Goal: Transaction & Acquisition: Purchase product/service

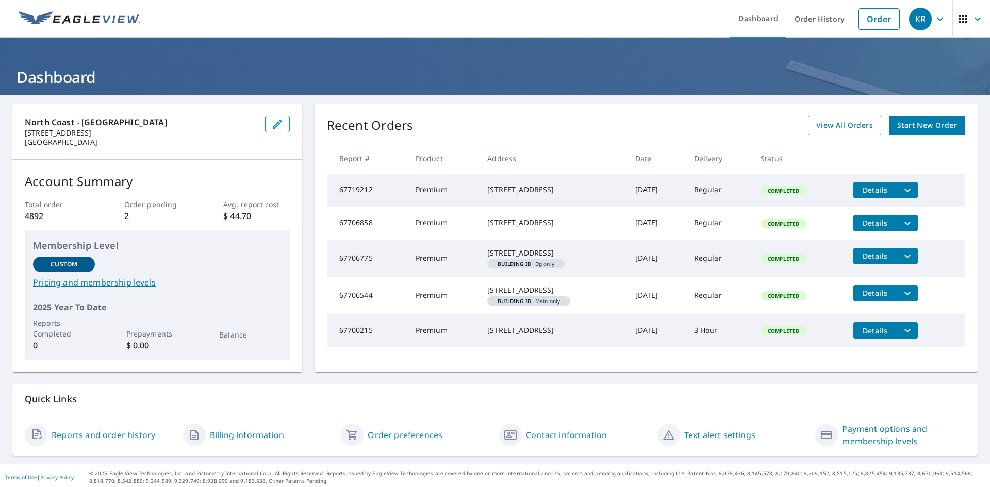
click at [921, 127] on span "Start New Order" at bounding box center [927, 125] width 60 height 13
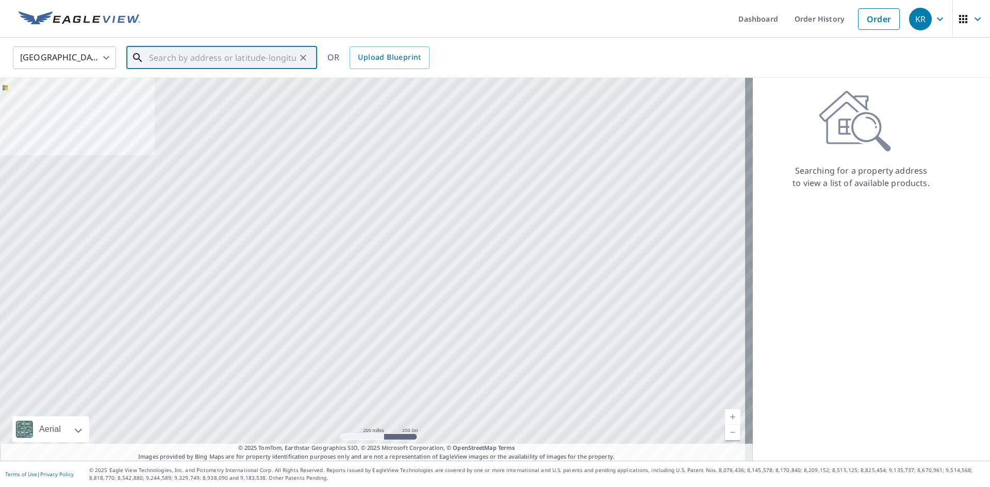
click at [201, 56] on input "text" at bounding box center [222, 57] width 147 height 29
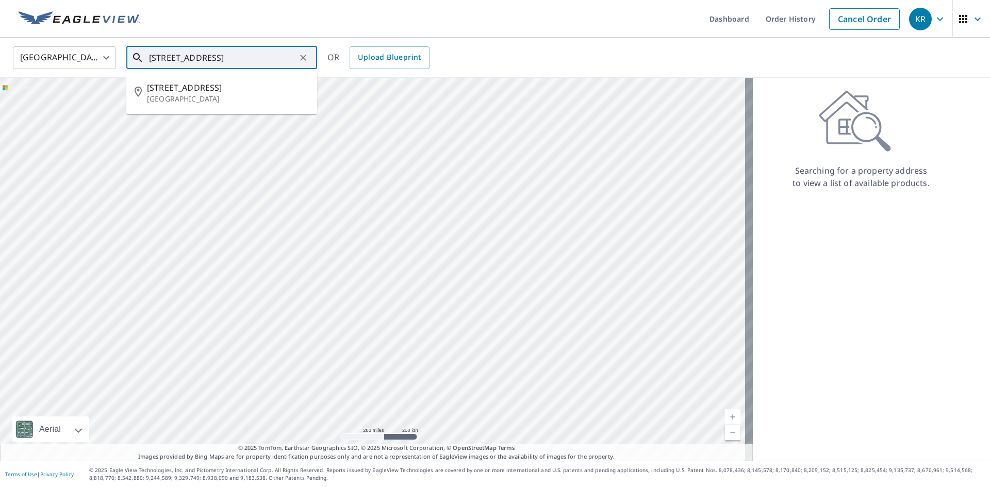
scroll to position [0, 24]
click at [181, 84] on span "[STREET_ADDRESS]" at bounding box center [228, 87] width 162 height 12
type input "[STREET_ADDRESS]"
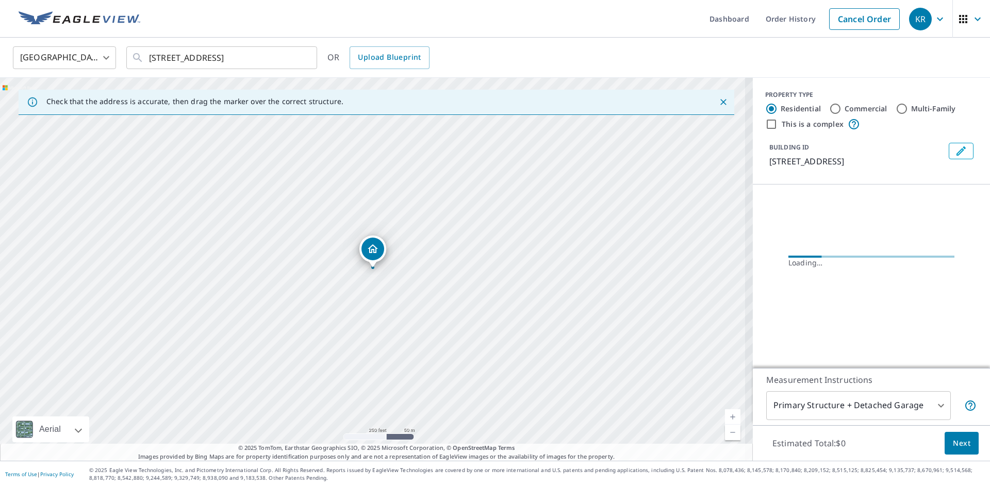
scroll to position [0, 0]
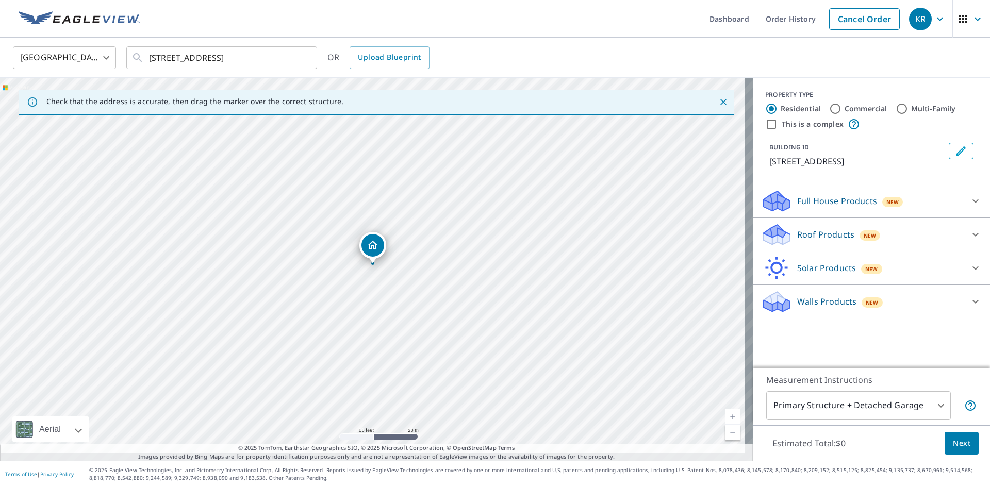
click at [970, 241] on icon at bounding box center [976, 234] width 12 height 12
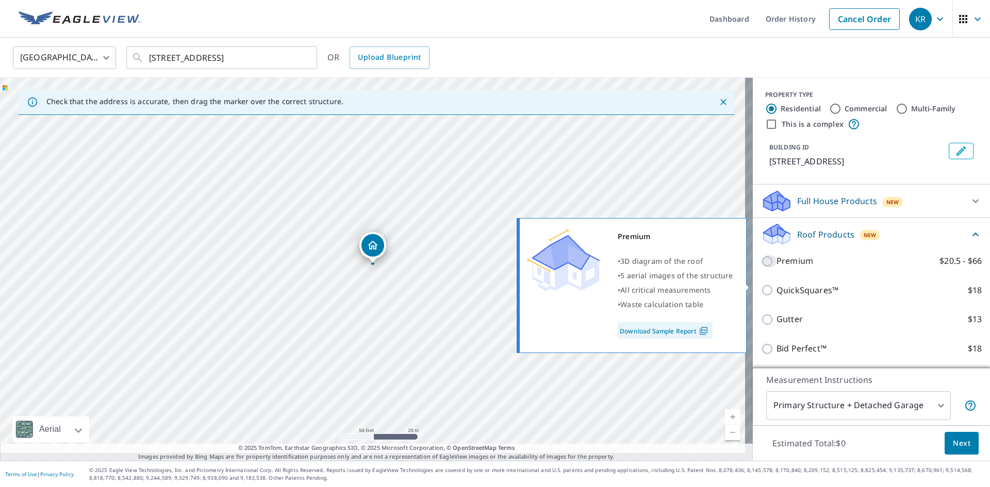
click at [761, 268] on input "Premium $20.5 - $66" at bounding box center [768, 261] width 15 height 12
checkbox input "true"
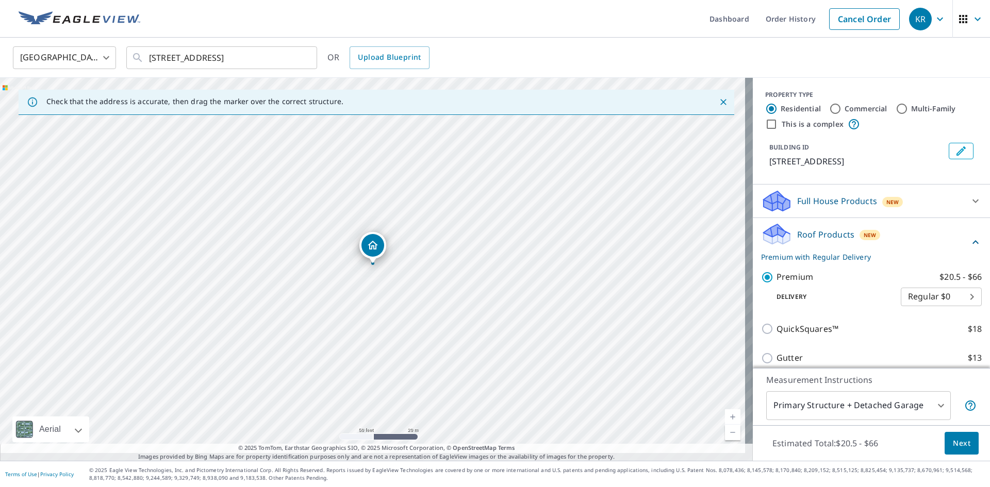
click at [960, 437] on span "Next" at bounding box center [962, 443] width 18 height 13
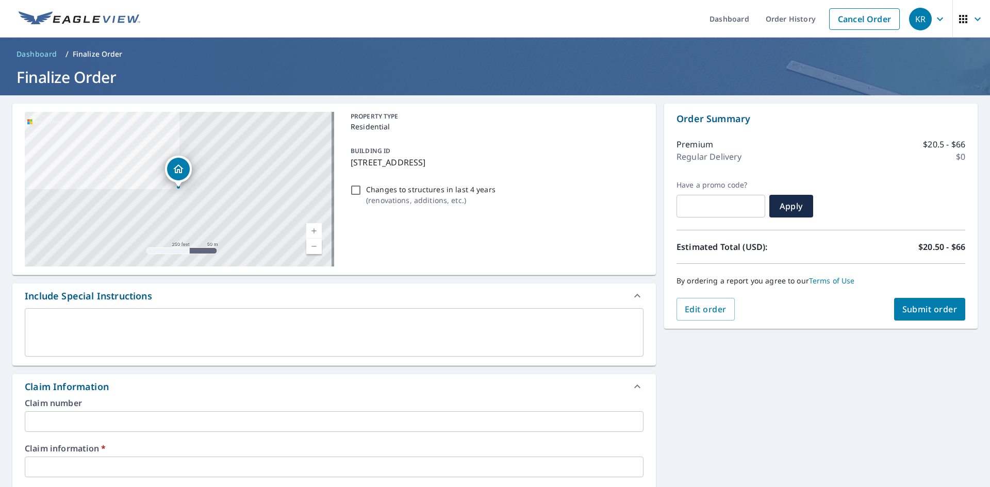
click at [75, 326] on textarea at bounding box center [334, 332] width 604 height 29
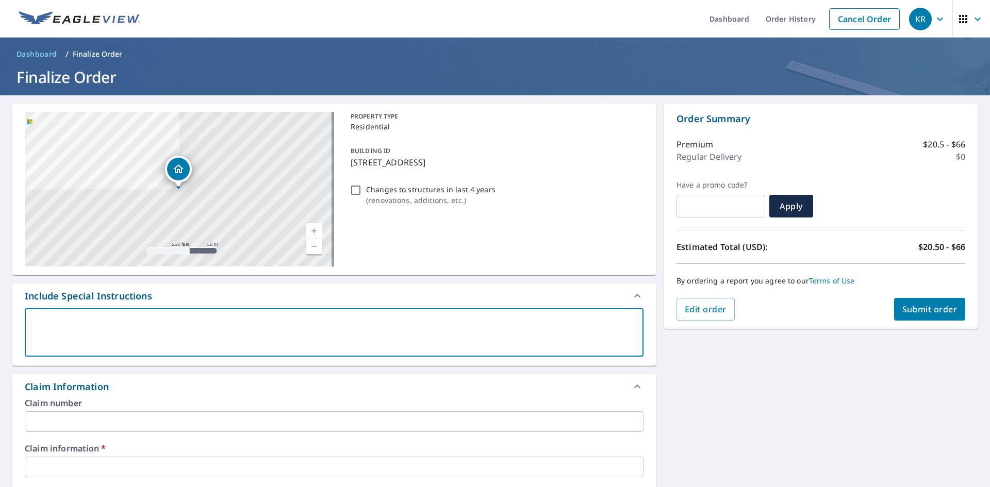
type textarea "R"
type textarea "x"
checkbox input "true"
type textarea "RO"
type textarea "x"
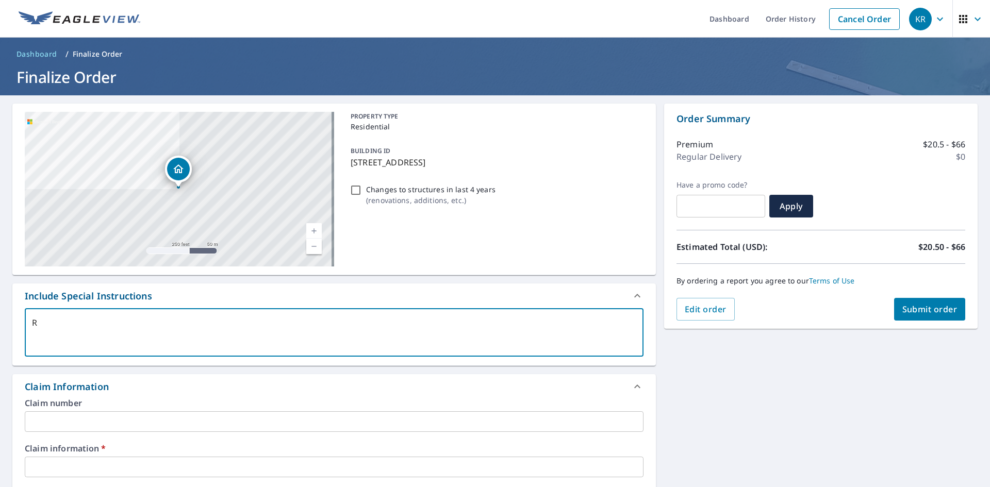
checkbox input "true"
type textarea "ROO"
type textarea "x"
checkbox input "true"
type textarea "ROOF"
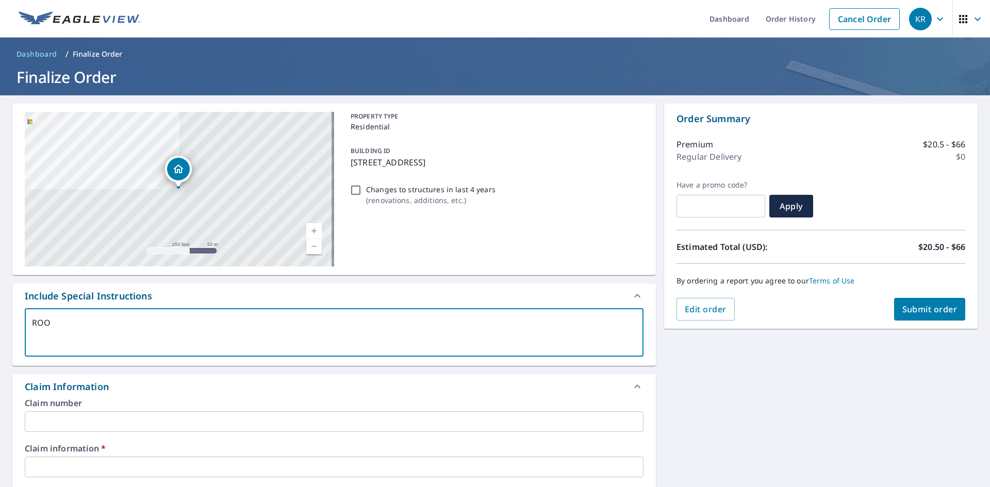
type textarea "x"
checkbox input "true"
type textarea "ROOFT"
type textarea "x"
checkbox input "true"
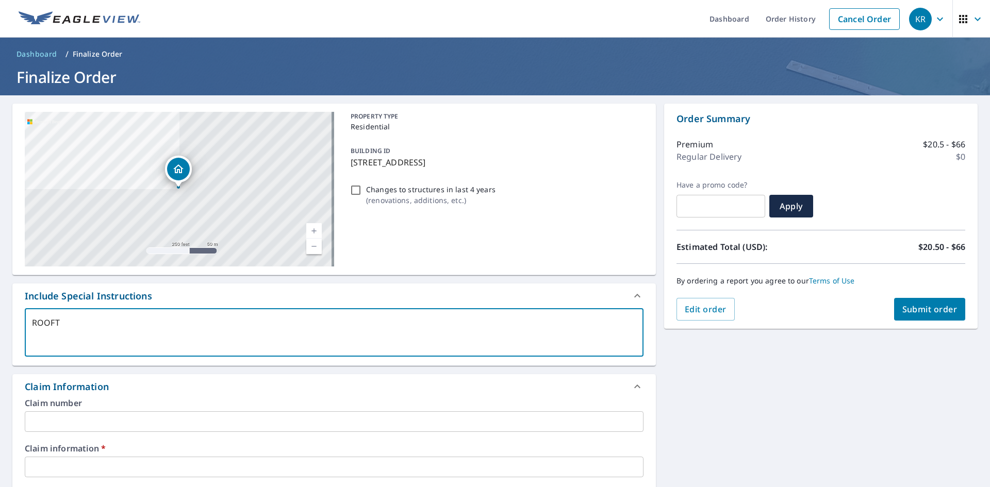
type textarea "ROOFTE"
type textarea "x"
checkbox input "true"
type textarea "ROOFTEC"
type textarea "x"
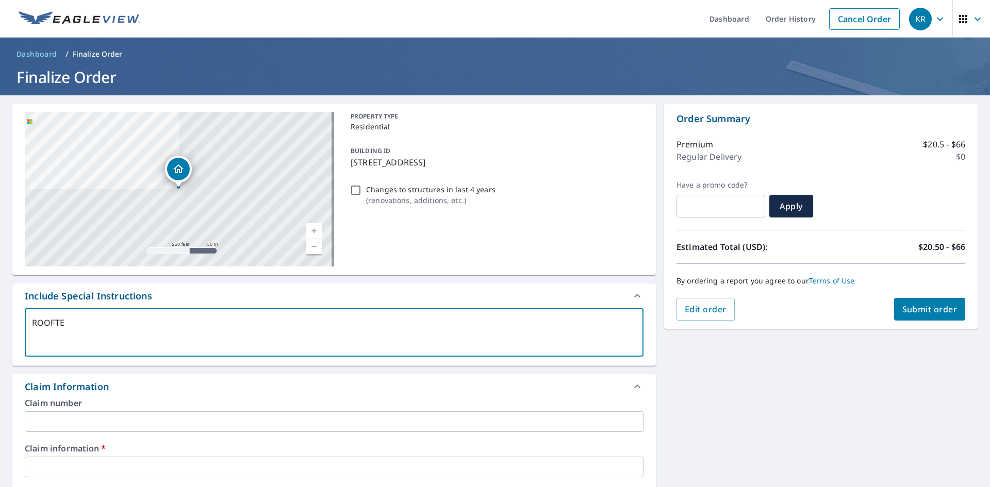
checkbox input "true"
type textarea "ROOFTECH"
type textarea "x"
checkbox input "true"
type textarea "ROOFTECH"
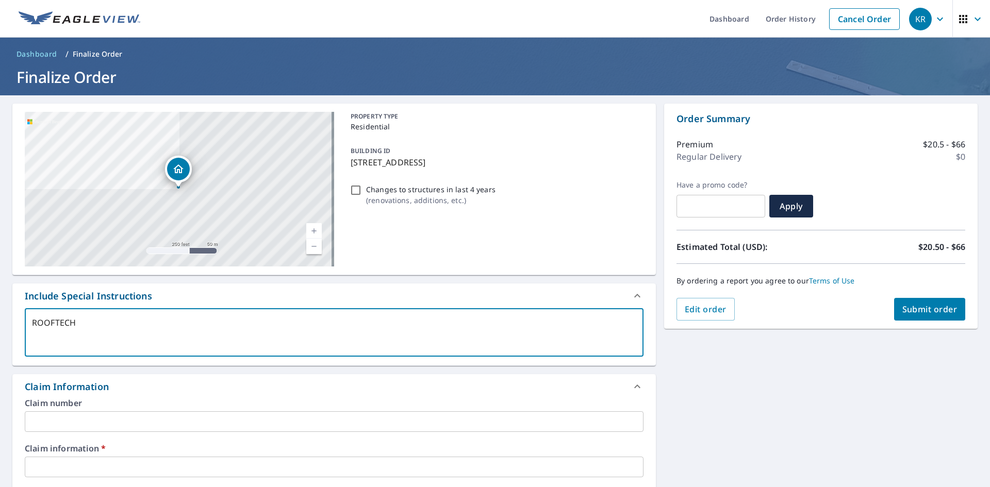
type textarea "x"
checkbox input "true"
type textarea "ROOFTECH S"
type textarea "x"
checkbox input "true"
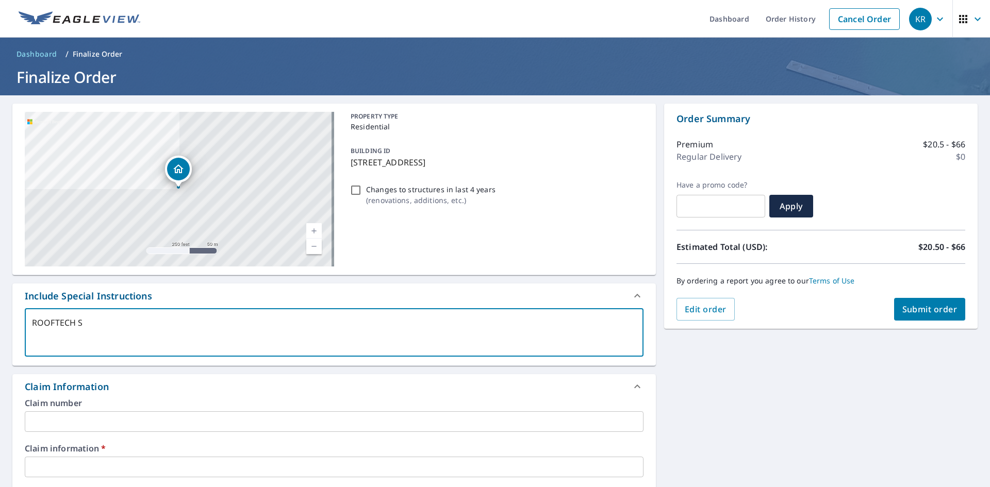
type textarea "ROOFTECH ST"
type textarea "x"
checkbox input "true"
type textarea "ROOFTECH STE"
type textarea "x"
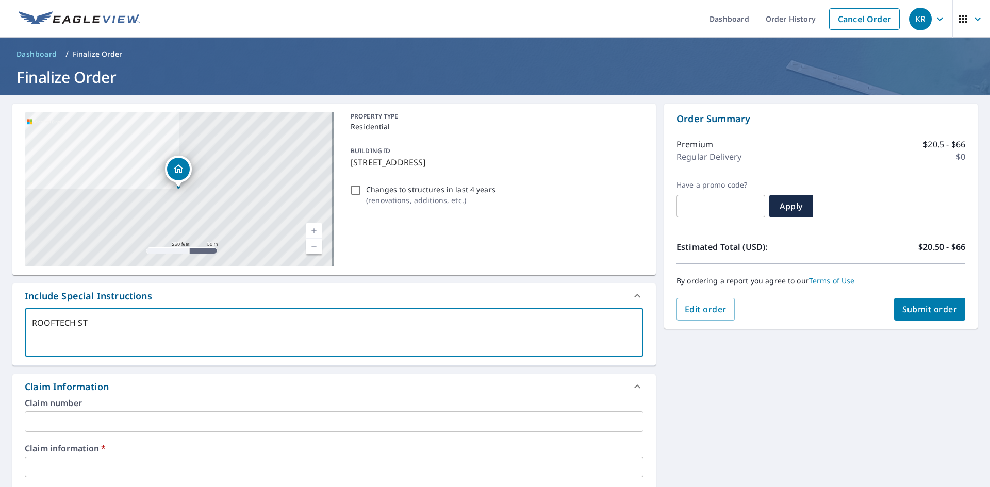
checkbox input "true"
type textarea "ROOFTECH STEP"
type textarea "x"
checkbox input "true"
type textarea "ROOFTECH STEPH"
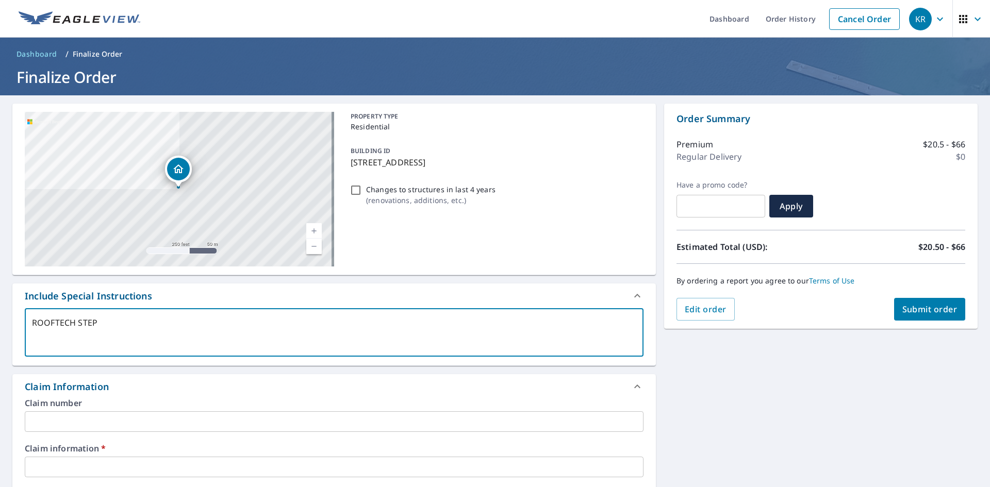
type textarea "x"
checkbox input "true"
type textarea "ROOFTECH STEPHA"
type textarea "x"
checkbox input "true"
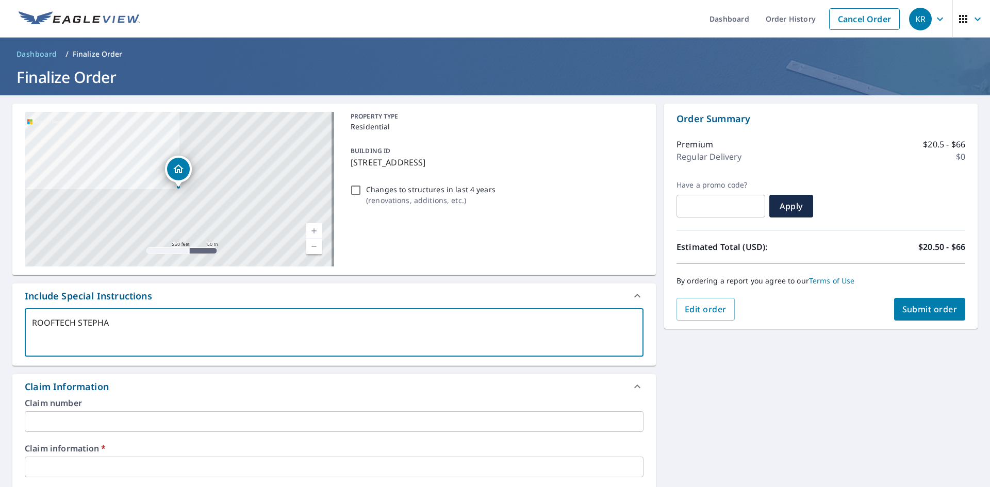
type textarea "ROOFTECH [PERSON_NAME]"
type textarea "x"
checkbox input "true"
type textarea "ROOFTECH [PERSON_NAME]"
type textarea "x"
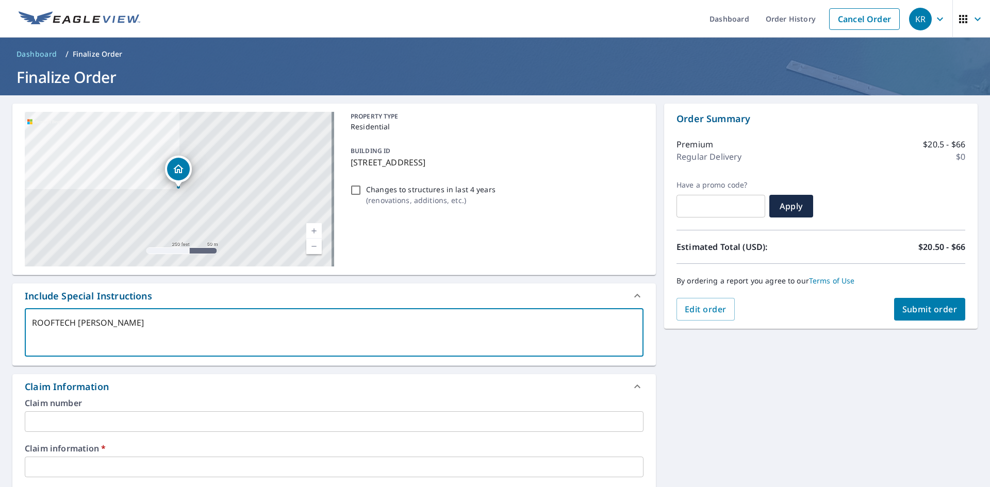
checkbox input "true"
type textarea "ROOFTECH [PERSON_NAME]"
type textarea "x"
checkbox input "true"
type textarea "ROOFTECH [PERSON_NAME]"
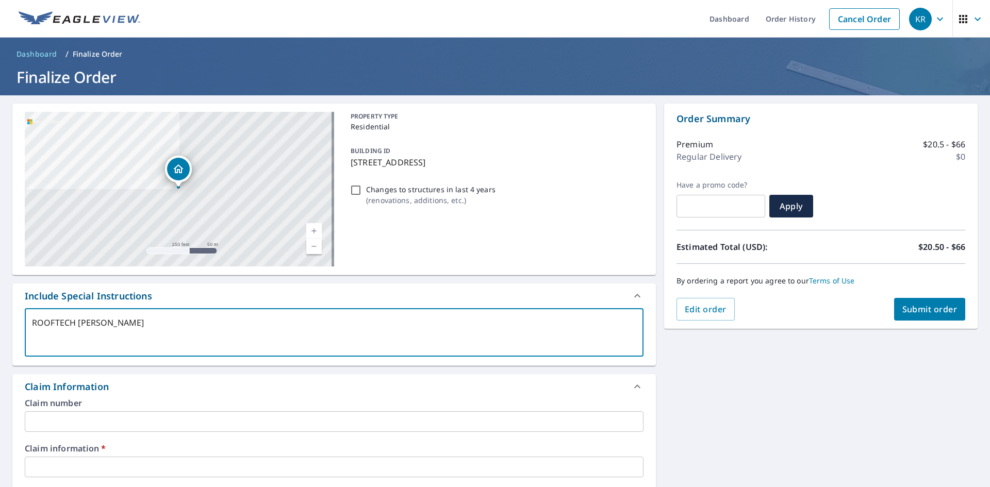
type textarea "x"
checkbox input "true"
type textarea "ROOFTECH [PERSON_NAME]"
type textarea "x"
checkbox input "true"
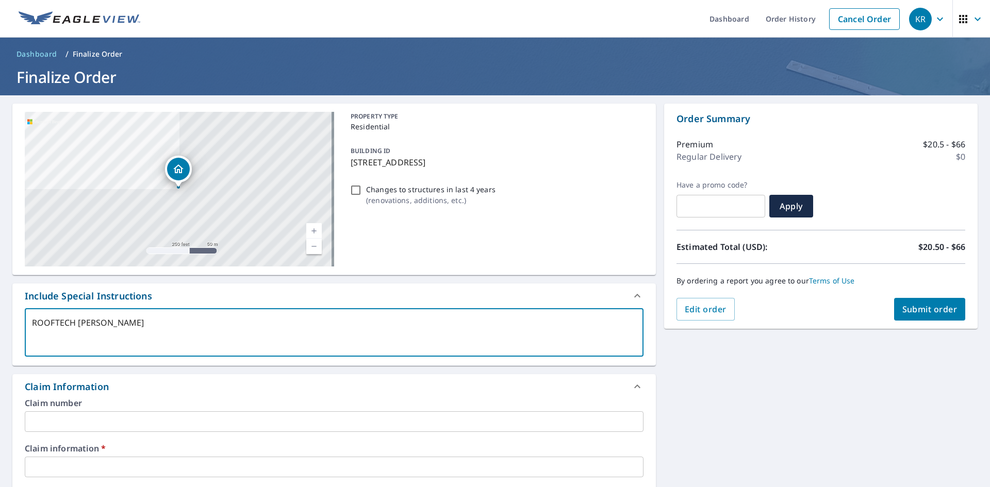
type textarea "ROOFTECH [PERSON_NAME]"
type textarea "x"
checkbox input "true"
type textarea "ROOFTECH [PERSON_NAME]"
type textarea "x"
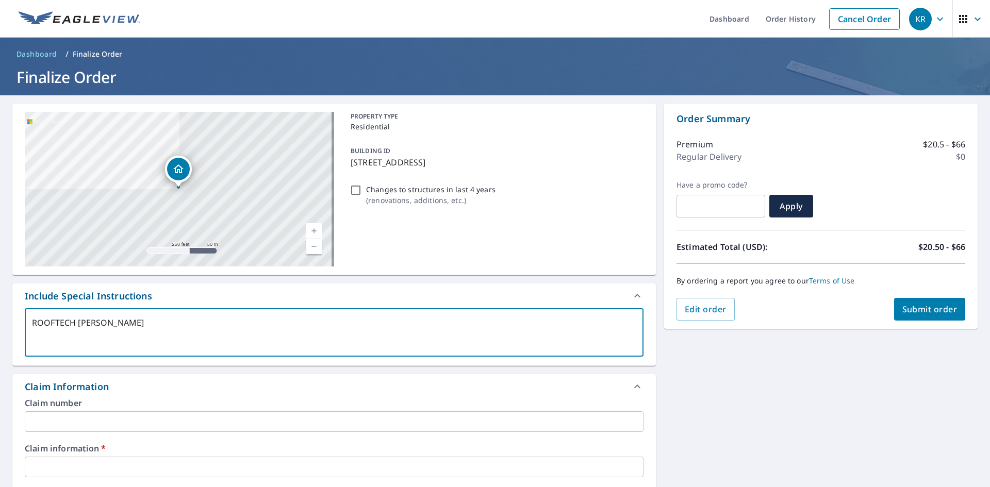
checkbox input "true"
type textarea "ROOFTECH [PERSON_NAME]"
type textarea "x"
checkbox input "true"
type textarea "ROOFTECH [PERSON_NAME]"
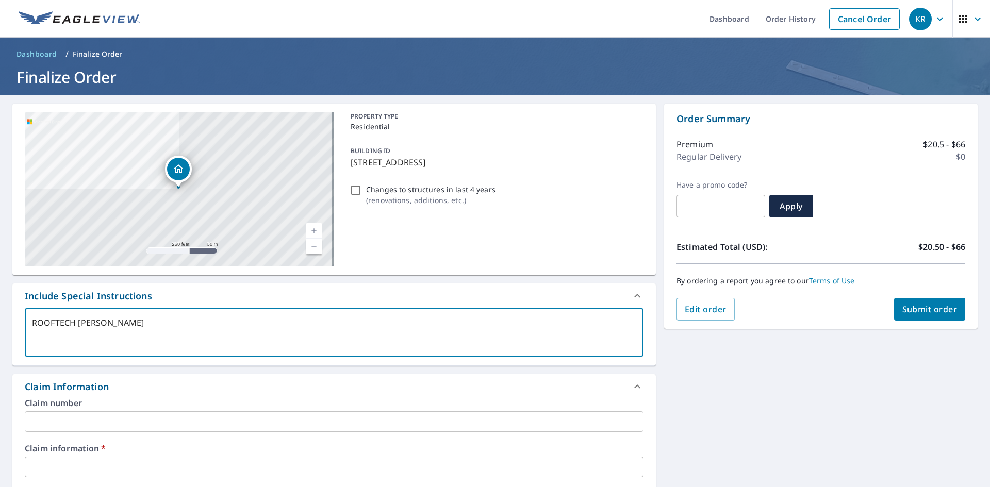
type textarea "x"
checkbox input "true"
type textarea "ROOFTECH [PERSON_NAME]"
type textarea "x"
checkbox input "true"
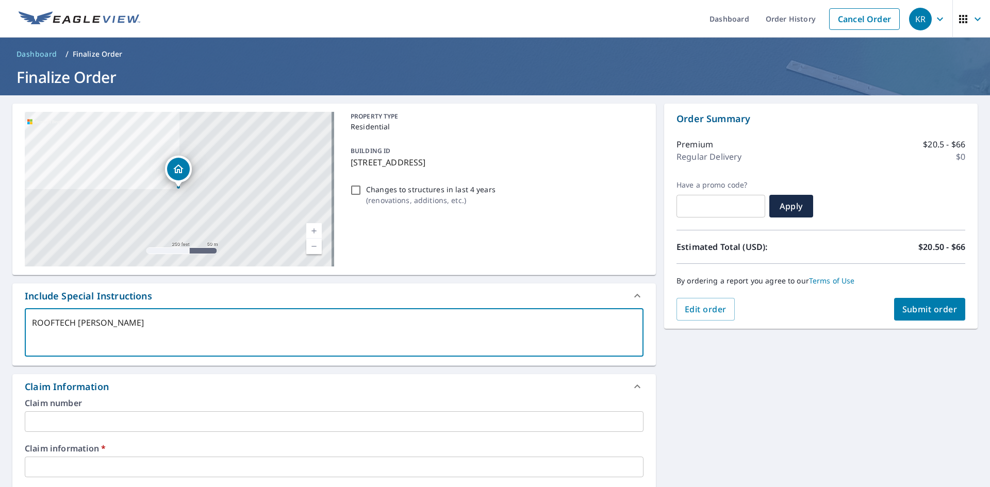
type textarea "ROOFTECH [PERSON_NAME]"
type textarea "x"
checkbox input "true"
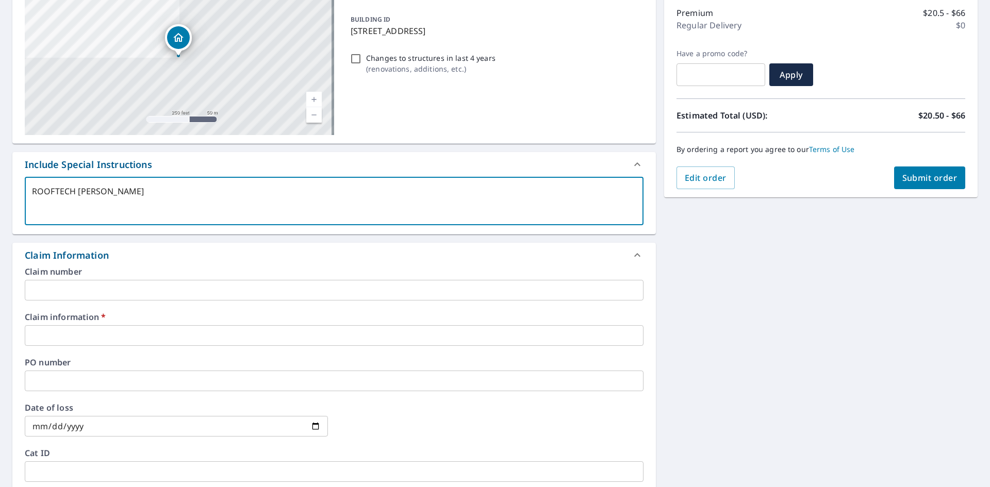
scroll to position [155, 0]
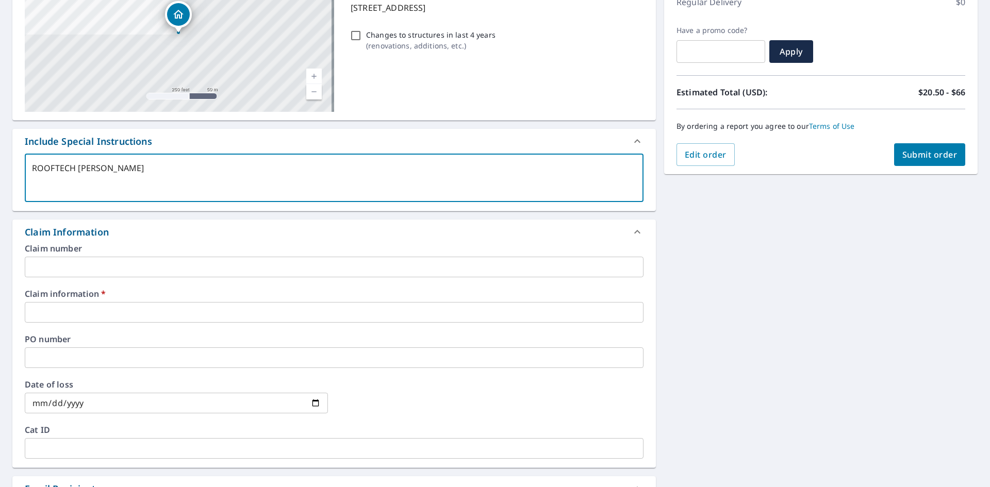
type textarea "ROOFTECH [PERSON_NAME]"
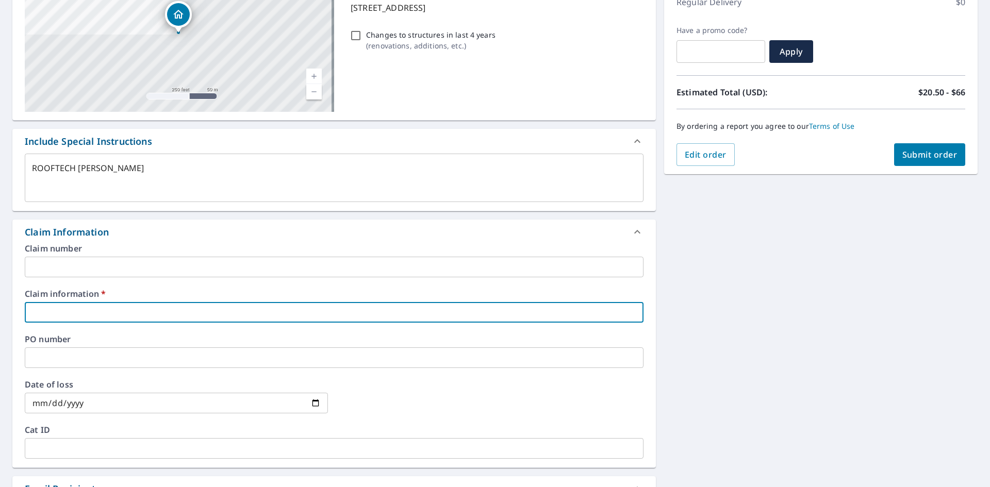
click at [84, 323] on input "text" at bounding box center [334, 312] width 619 height 21
type textarea "x"
type input "3"
checkbox input "true"
type textarea "x"
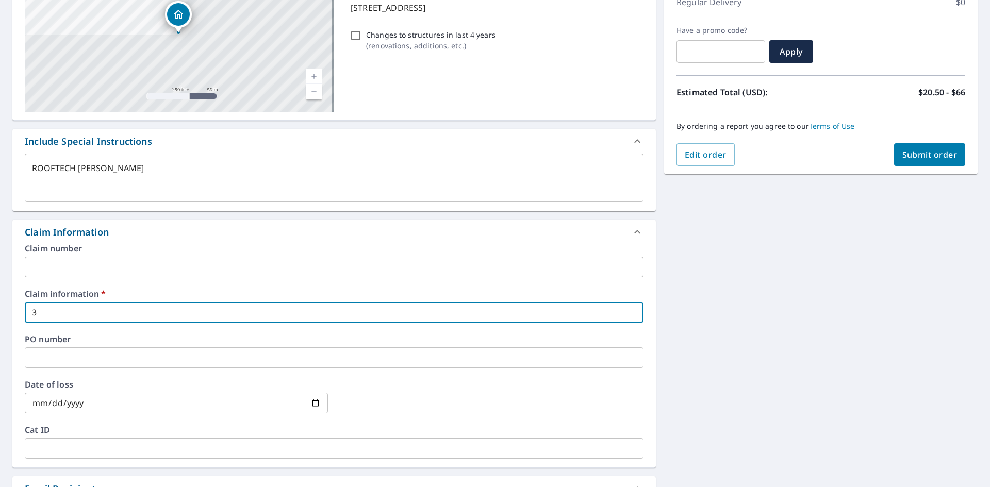
type input "32"
checkbox input "true"
type textarea "x"
type input "325"
checkbox input "true"
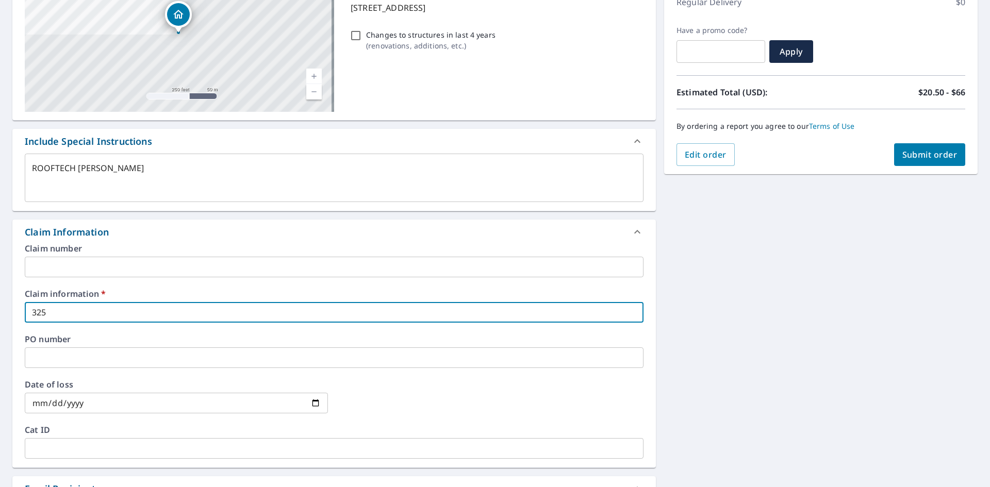
type textarea "x"
type input "3250"
checkbox input "true"
type textarea "x"
type input "32506"
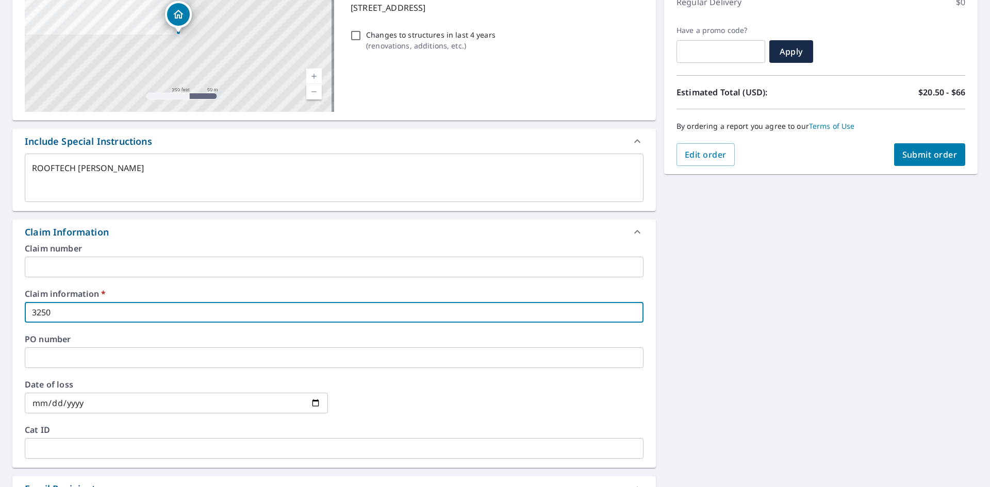
checkbox input "true"
type textarea "x"
type input "325069"
checkbox input "true"
type input "325069 ROOFTECH"
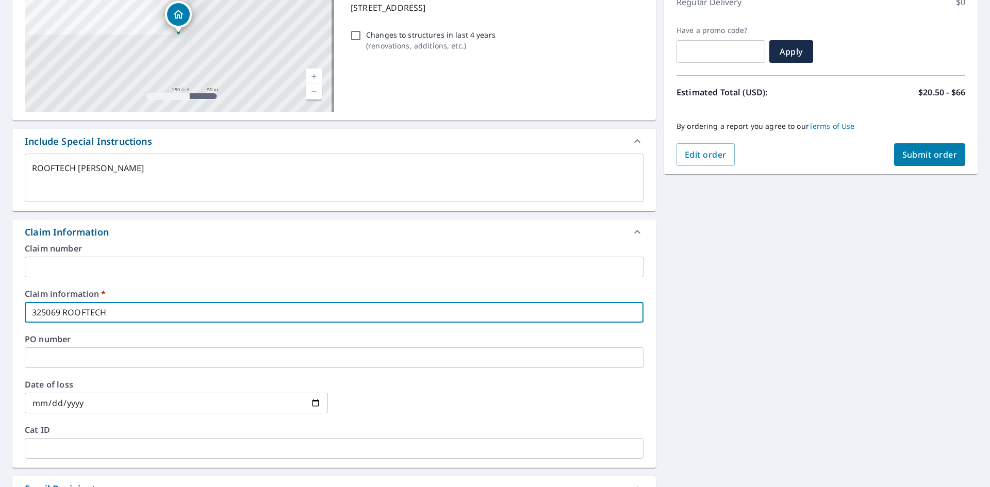
type textarea "x"
checkbox input "true"
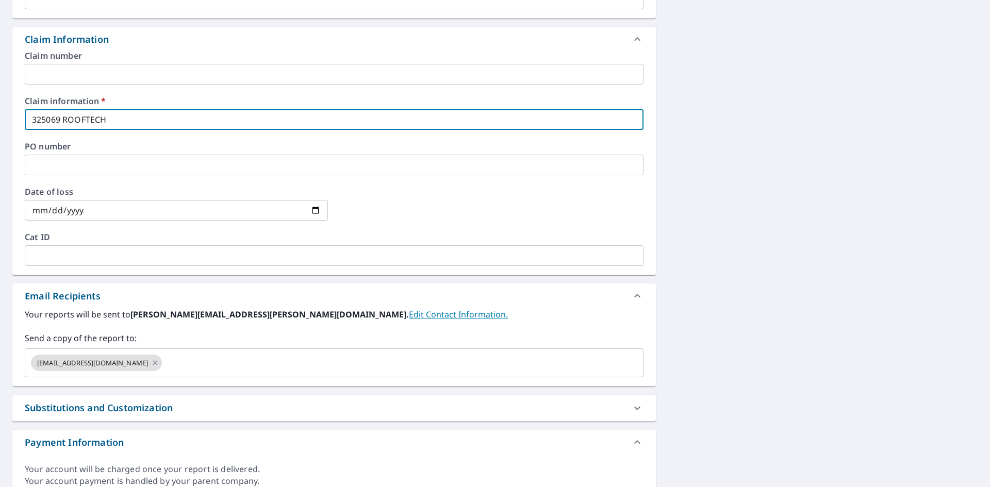
scroll to position [361, 0]
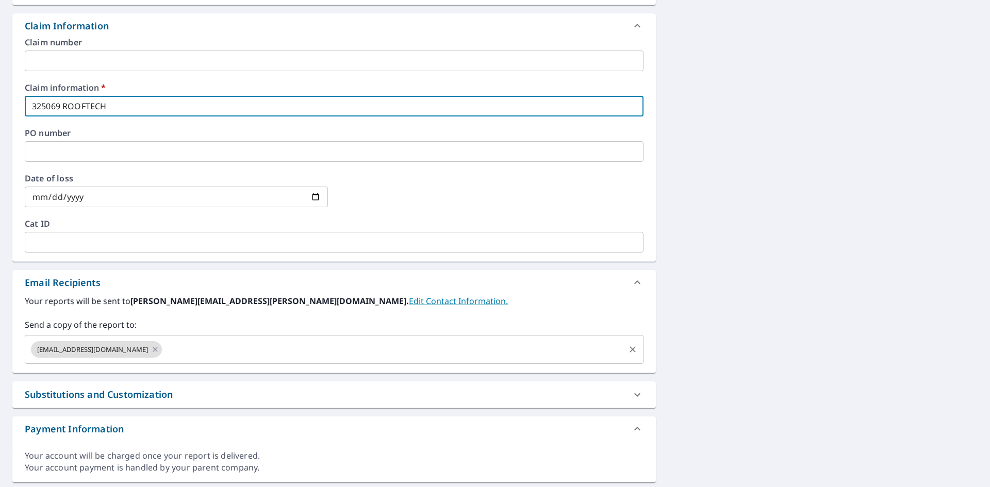
click at [163, 359] on input "text" at bounding box center [393, 350] width 460 height 20
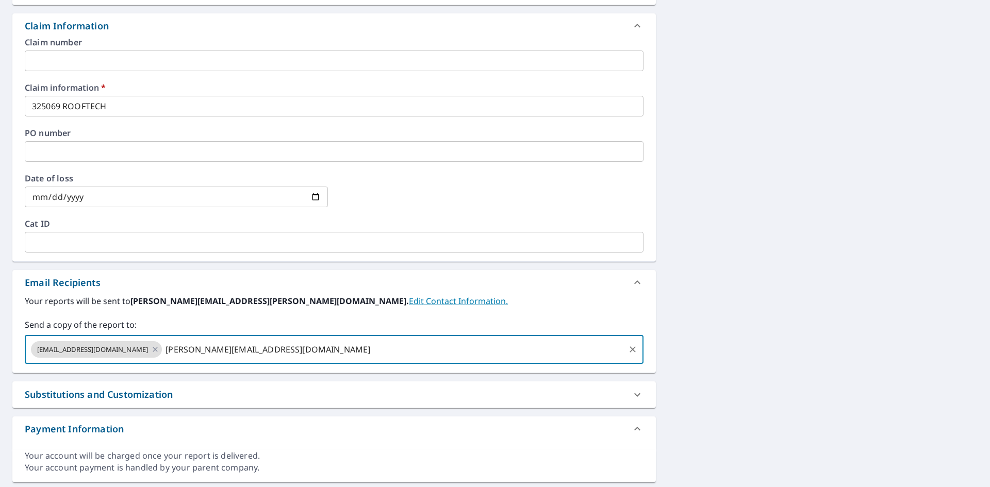
type input "[PERSON_NAME][EMAIL_ADDRESS][DOMAIN_NAME]"
type textarea "x"
checkbox input "true"
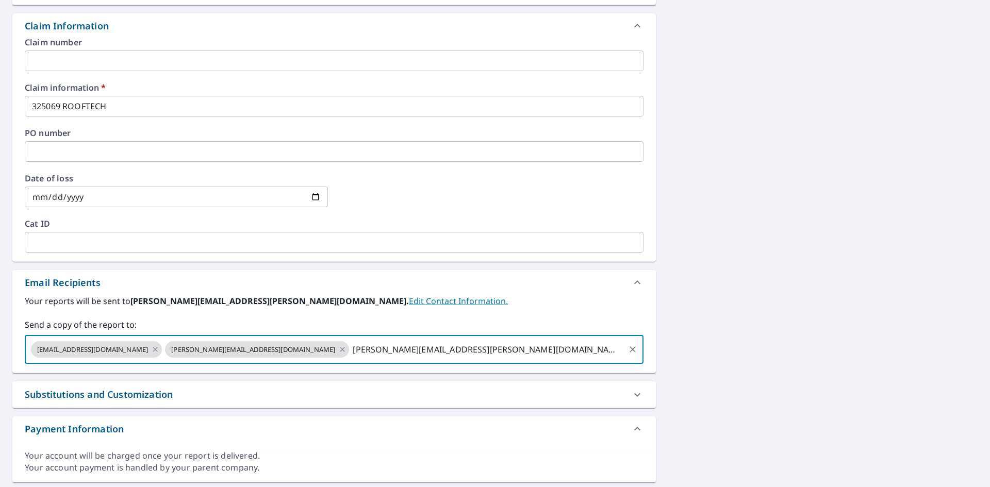
type input "[PERSON_NAME][EMAIL_ADDRESS][PERSON_NAME][DOMAIN_NAME]"
type textarea "x"
checkbox input "true"
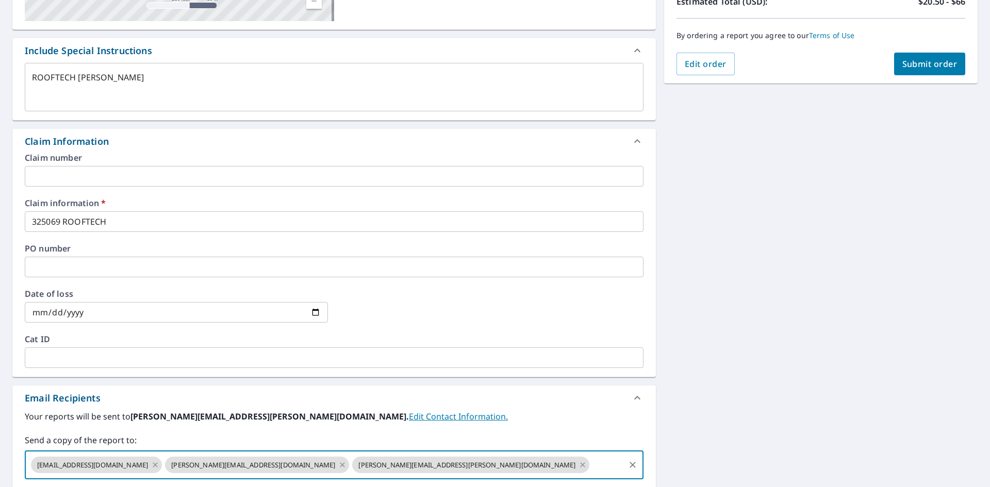
scroll to position [237, 0]
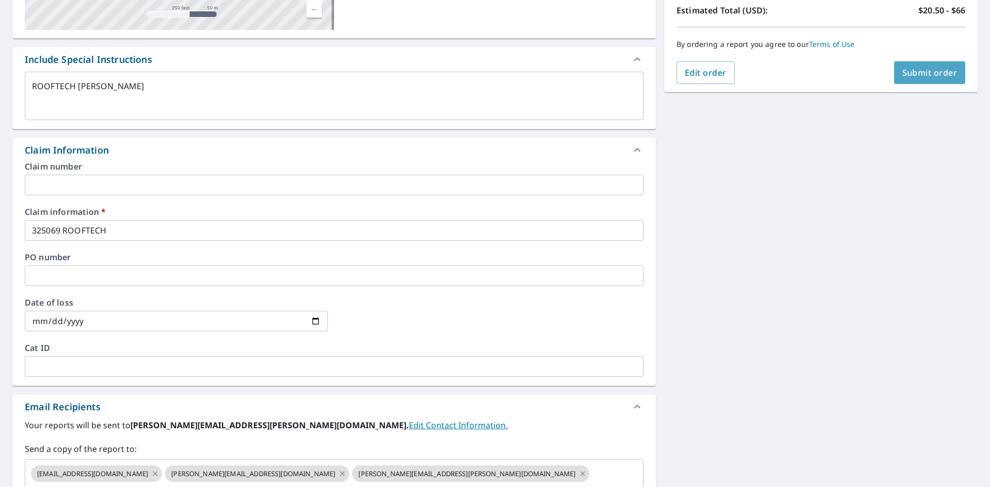
click at [915, 63] on button "Submit order" at bounding box center [930, 72] width 72 height 23
type textarea "x"
checkbox input "true"
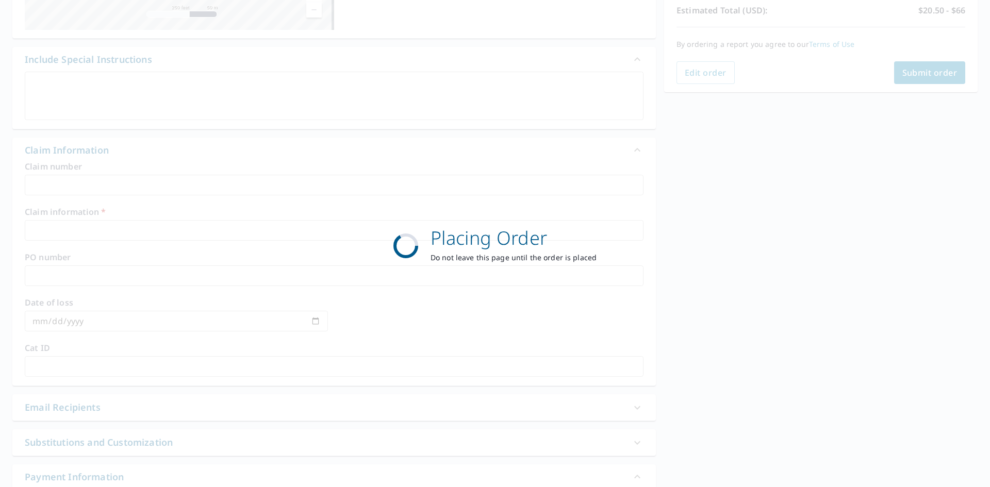
scroll to position [123, 0]
